Goal: Entertainment & Leisure: Consume media (video, audio)

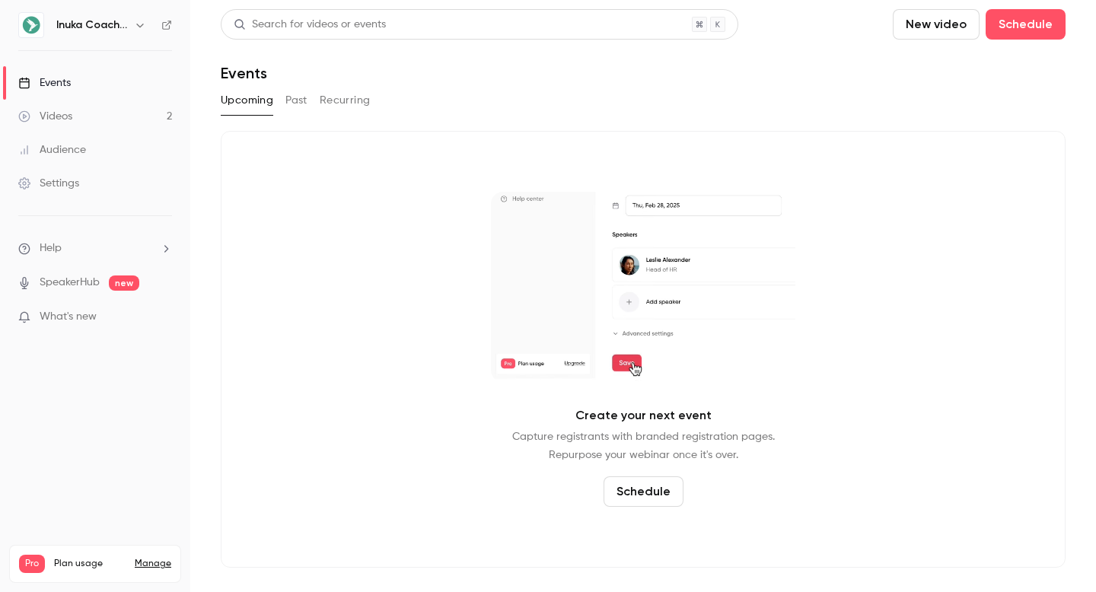
click at [97, 110] on link "Videos 2" at bounding box center [95, 117] width 190 height 34
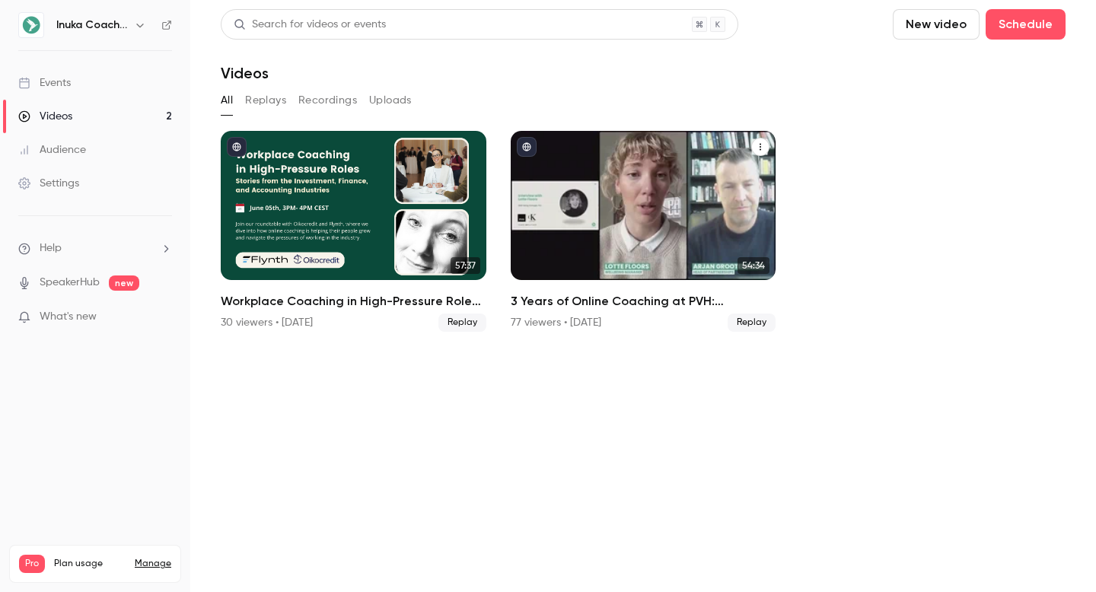
click at [652, 312] on div "3 Years of Online Coaching at PVH: Advantages, challenges, and lessons 77 viewe…" at bounding box center [644, 312] width 266 height 40
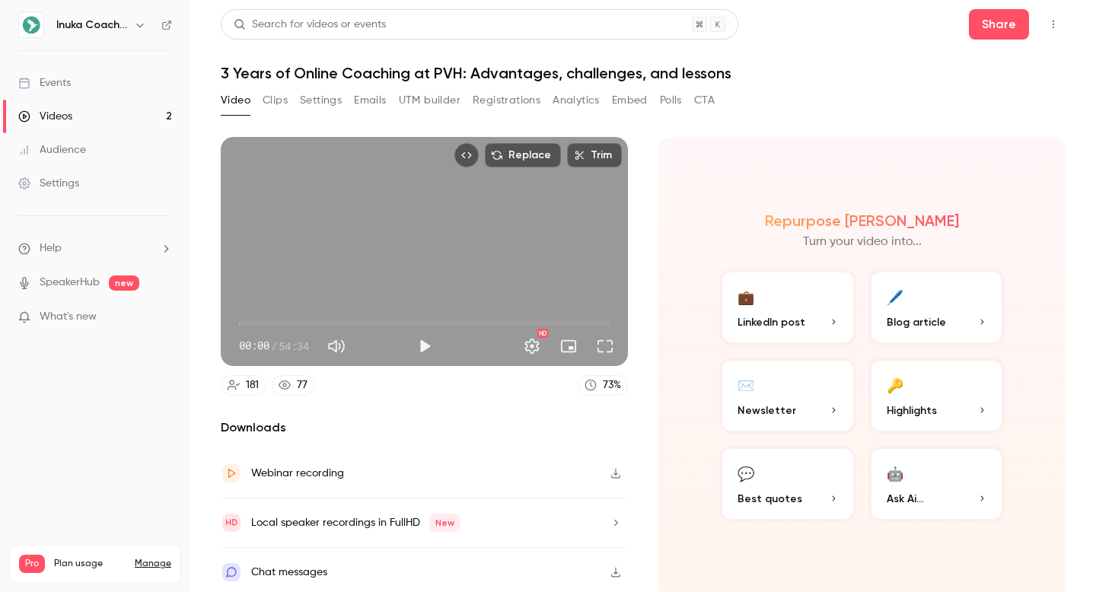
scroll to position [5, 0]
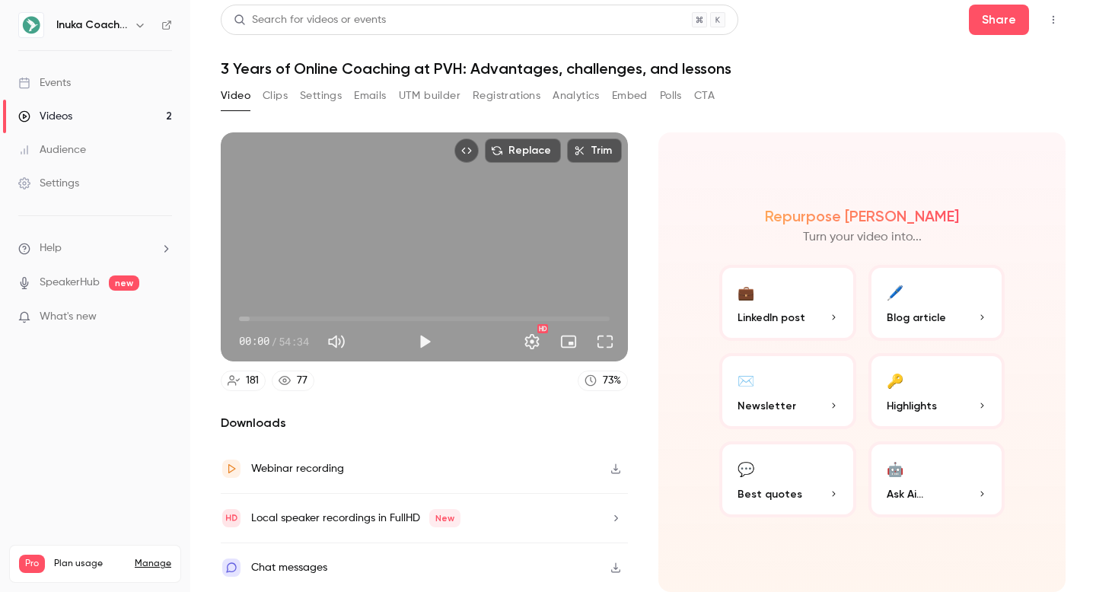
click at [965, 331] on button "🖊️ Blog article" at bounding box center [937, 303] width 137 height 76
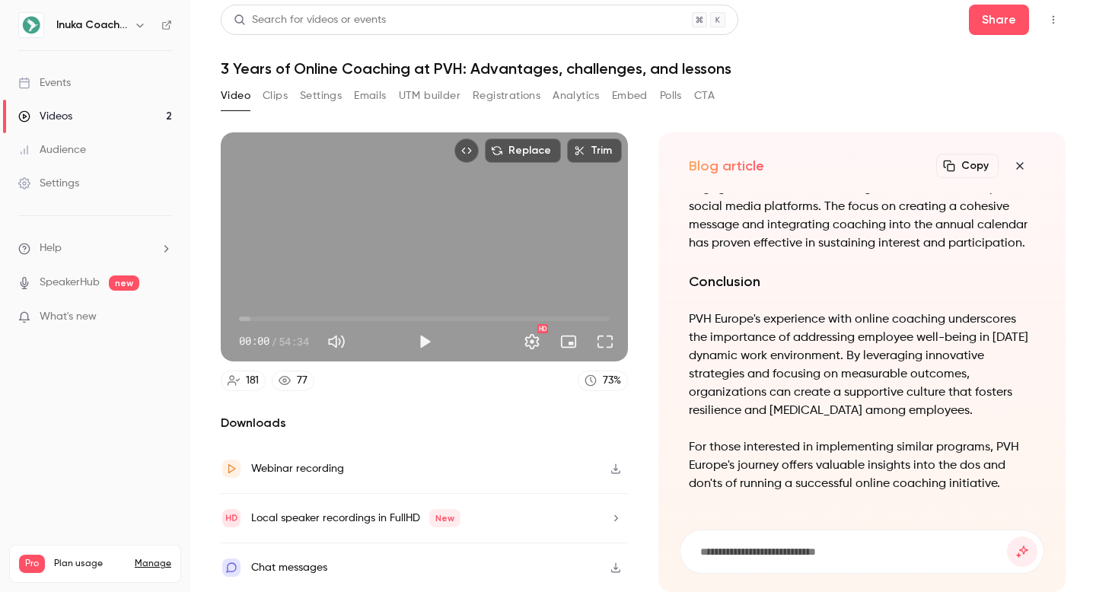
click at [971, 164] on button "Copy" at bounding box center [968, 166] width 62 height 24
click at [1026, 164] on icon "button" at bounding box center [1020, 166] width 18 height 12
